Goal: Information Seeking & Learning: Check status

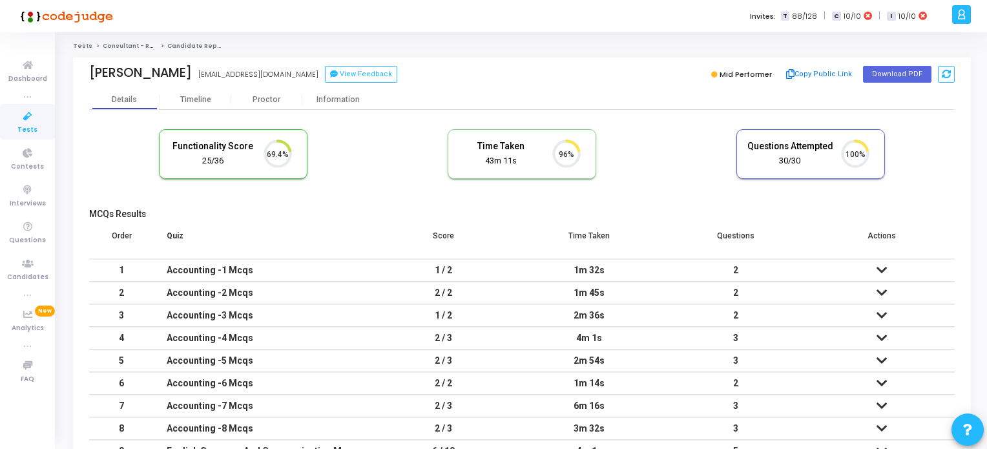
scroll to position [26, 33]
click at [26, 115] on icon at bounding box center [27, 117] width 27 height 16
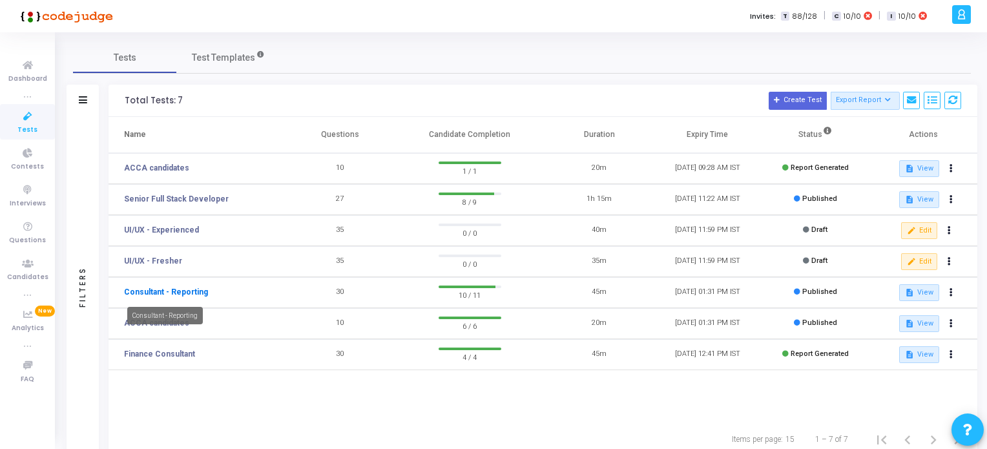
click at [174, 291] on link "Consultant - Reporting" at bounding box center [166, 292] width 84 height 12
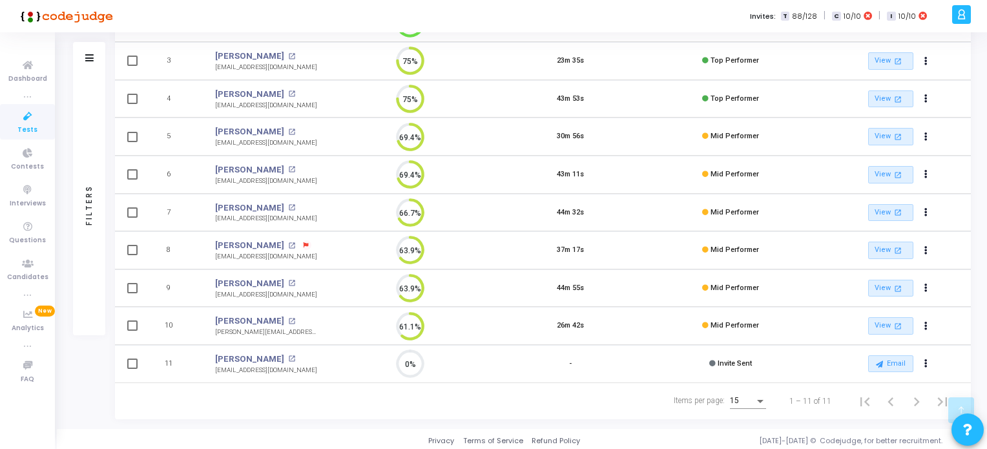
click at [28, 111] on icon at bounding box center [27, 117] width 27 height 16
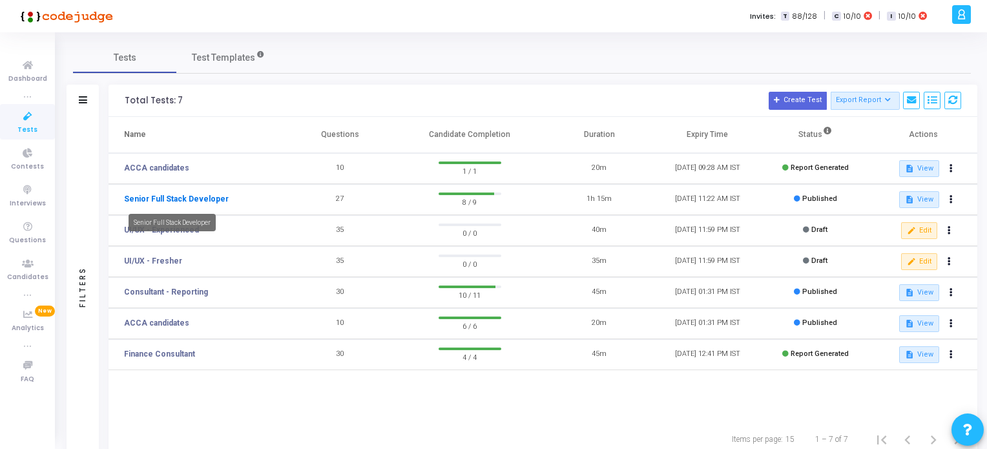
click at [179, 201] on link "Senior Full Stack Developer" at bounding box center [176, 199] width 105 height 12
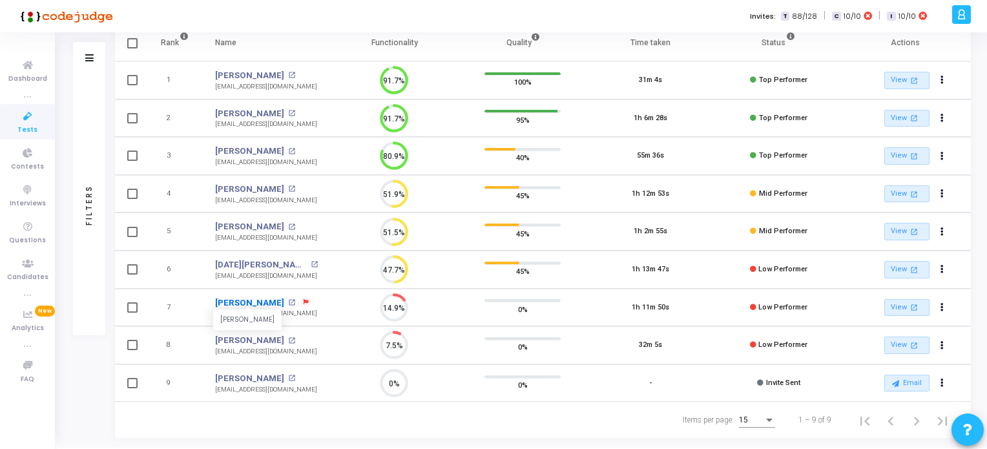
click at [248, 298] on link "[PERSON_NAME]" at bounding box center [249, 302] width 69 height 13
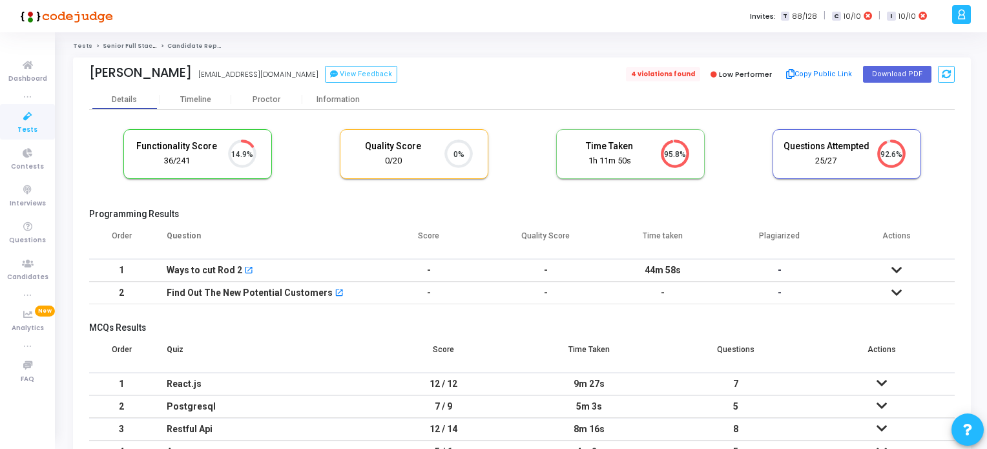
click at [657, 76] on span "4 violations found" at bounding box center [663, 74] width 74 height 14
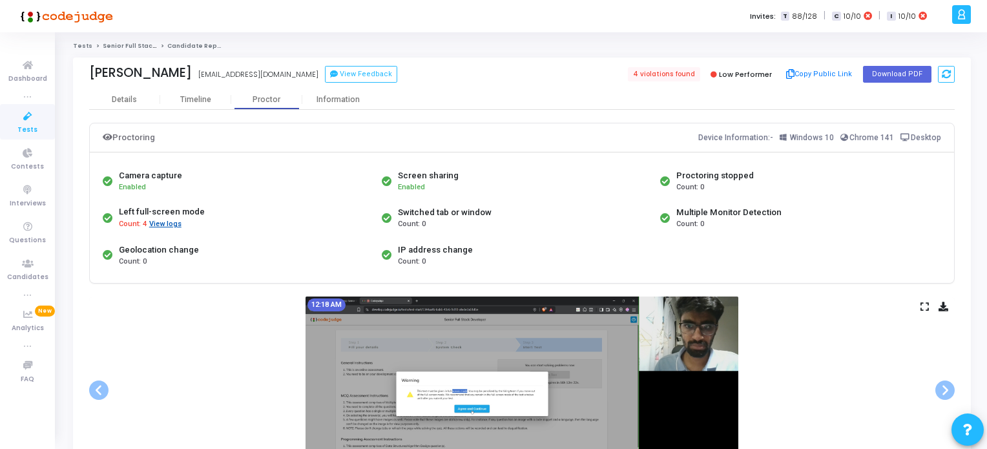
click at [172, 226] on button "View logs" at bounding box center [166, 224] width 34 height 12
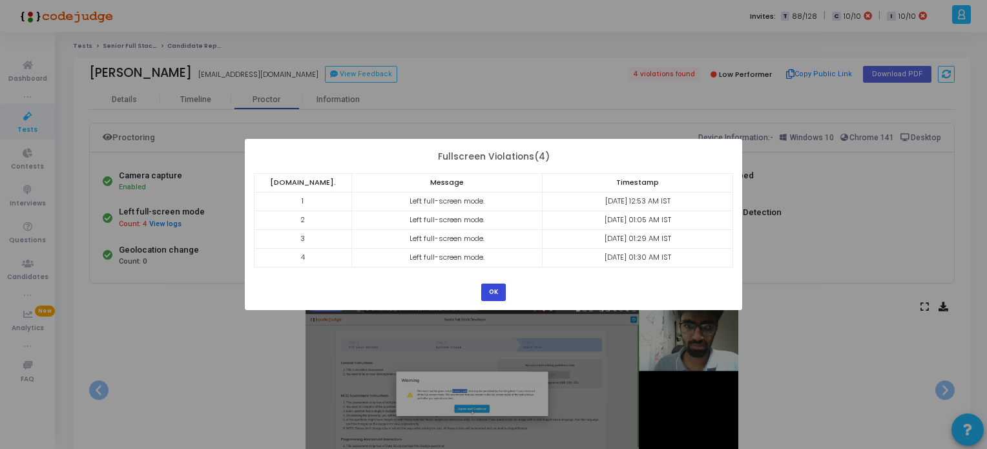
click at [498, 287] on button "OK" at bounding box center [493, 292] width 25 height 17
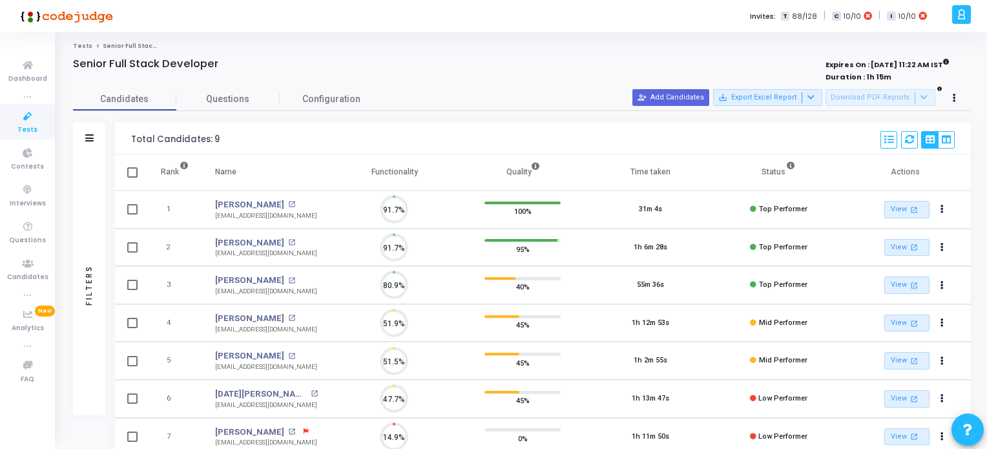
scroll to position [5, 5]
